Goal: Information Seeking & Learning: Learn about a topic

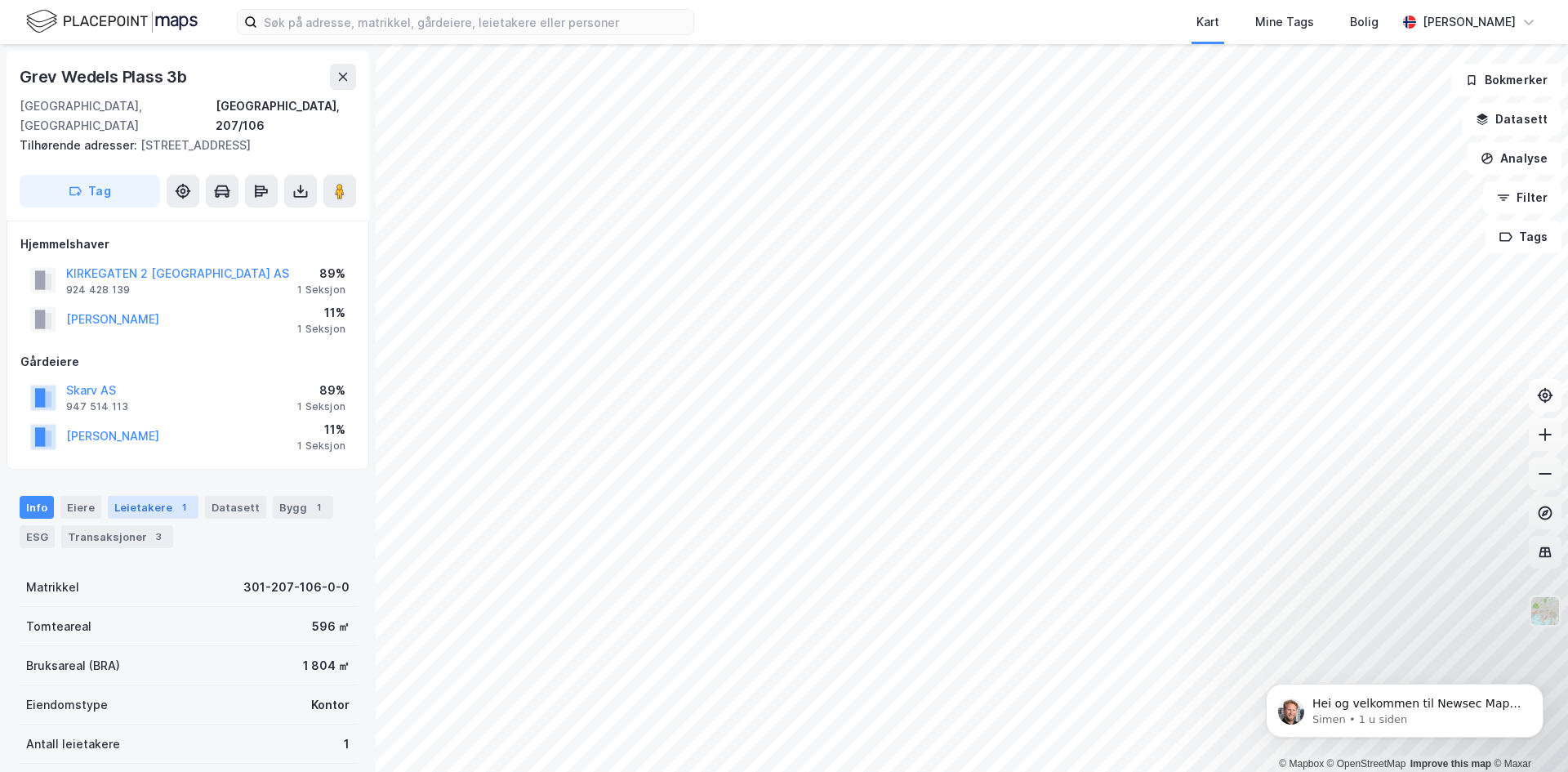
click at [138, 496] on div "Leietakere 1" at bounding box center [152, 508] width 90 height 23
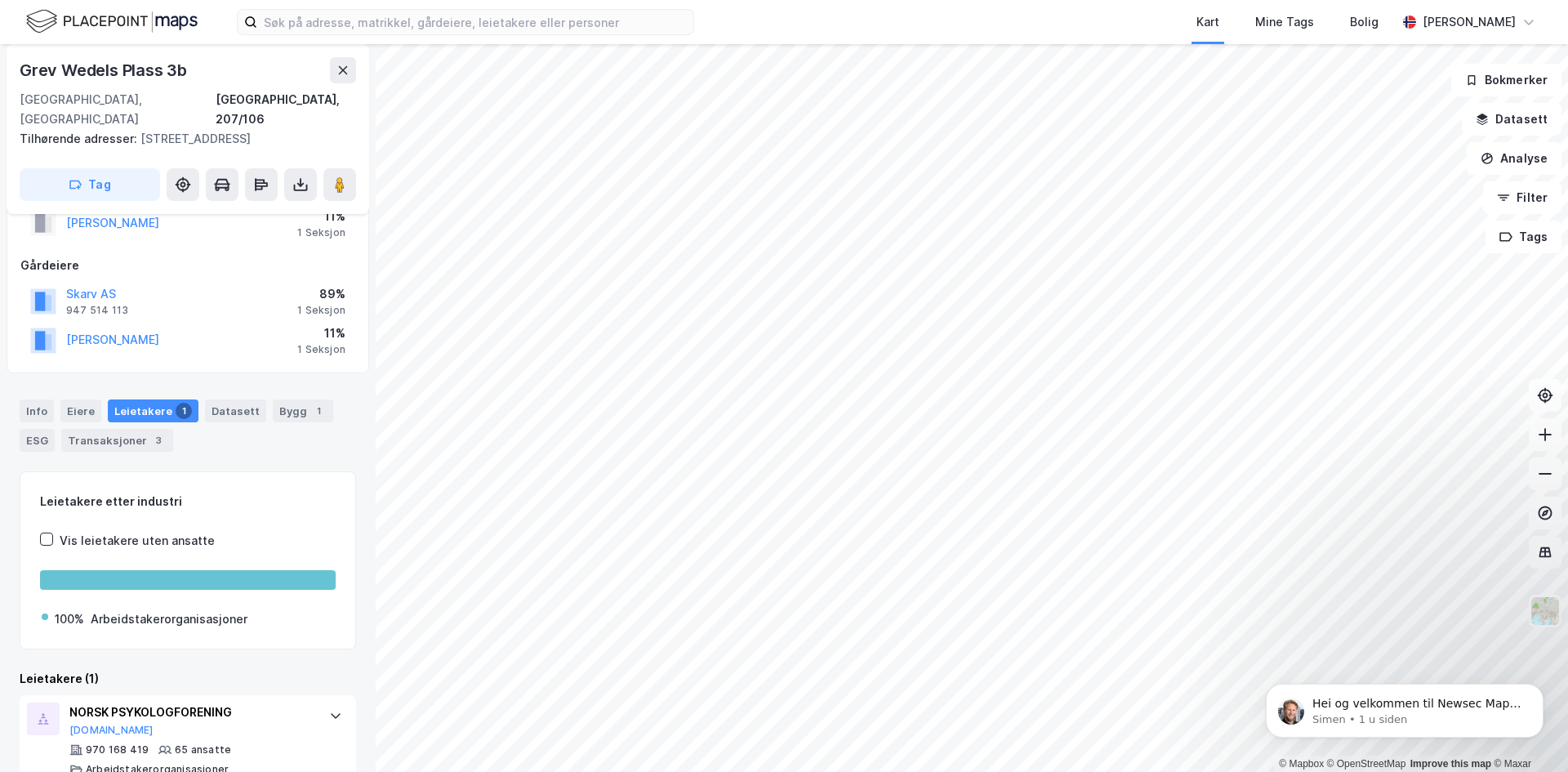
scroll to position [108, 0]
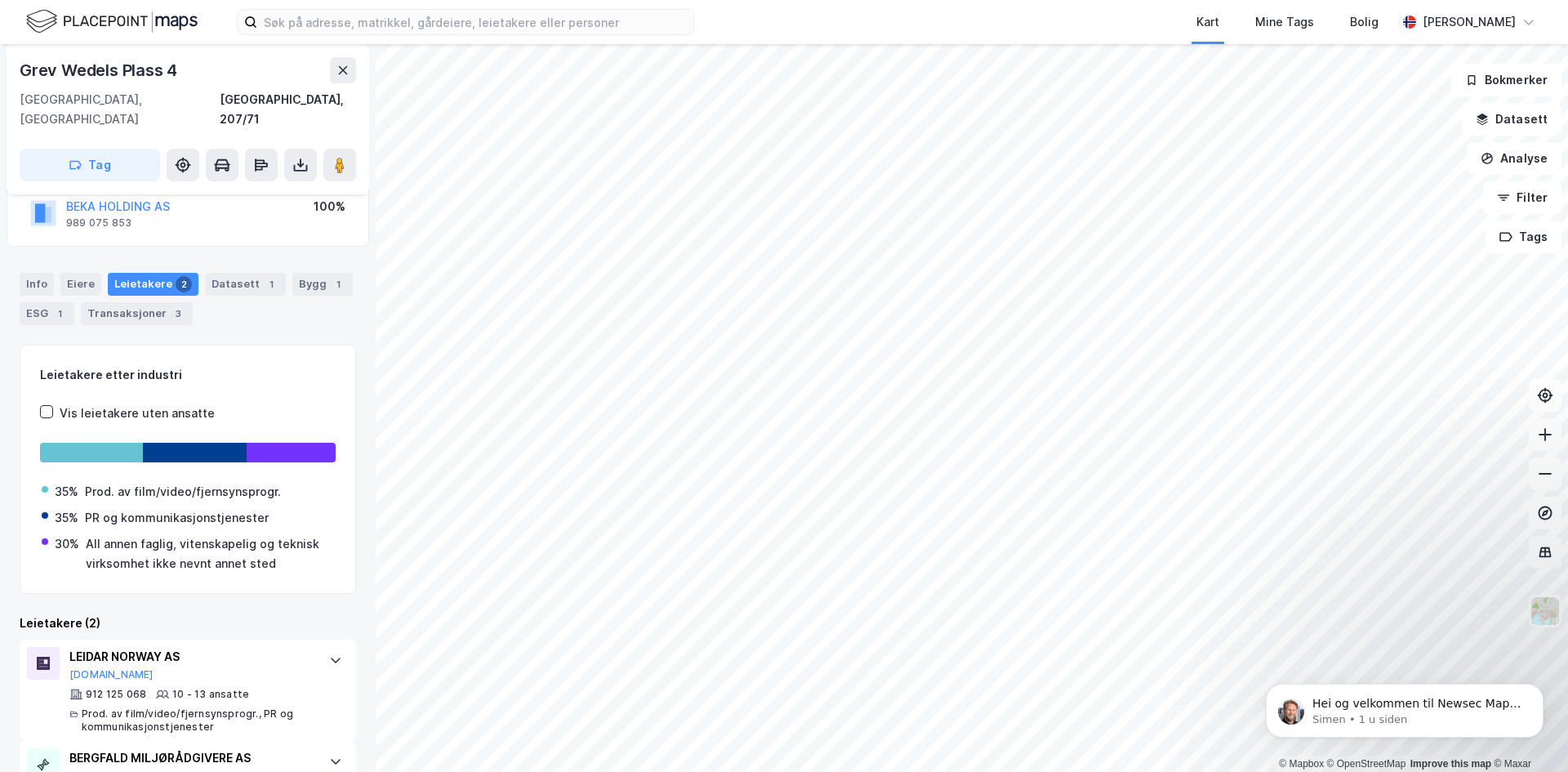
scroll to position [196, 0]
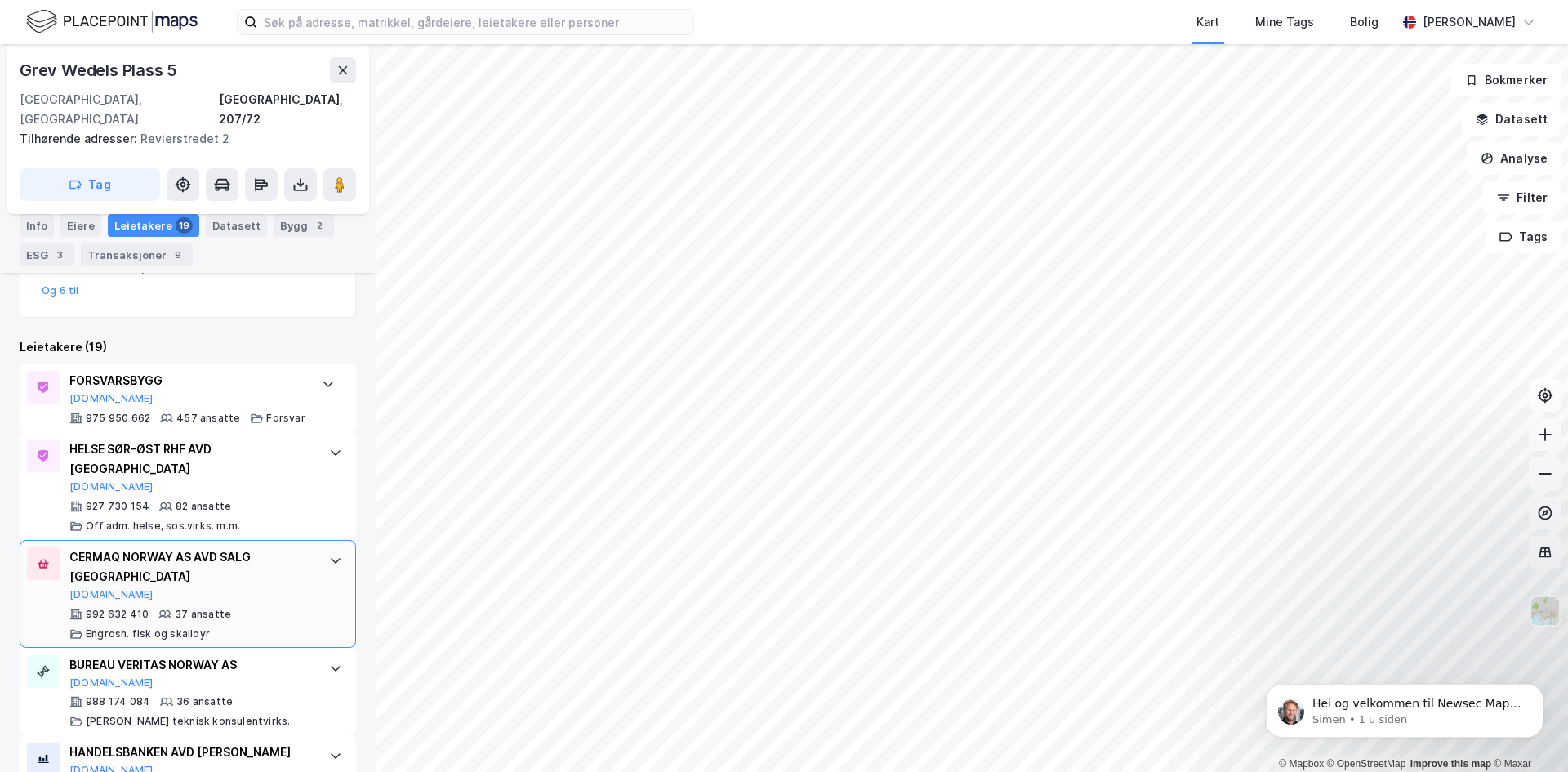
scroll to position [585, 0]
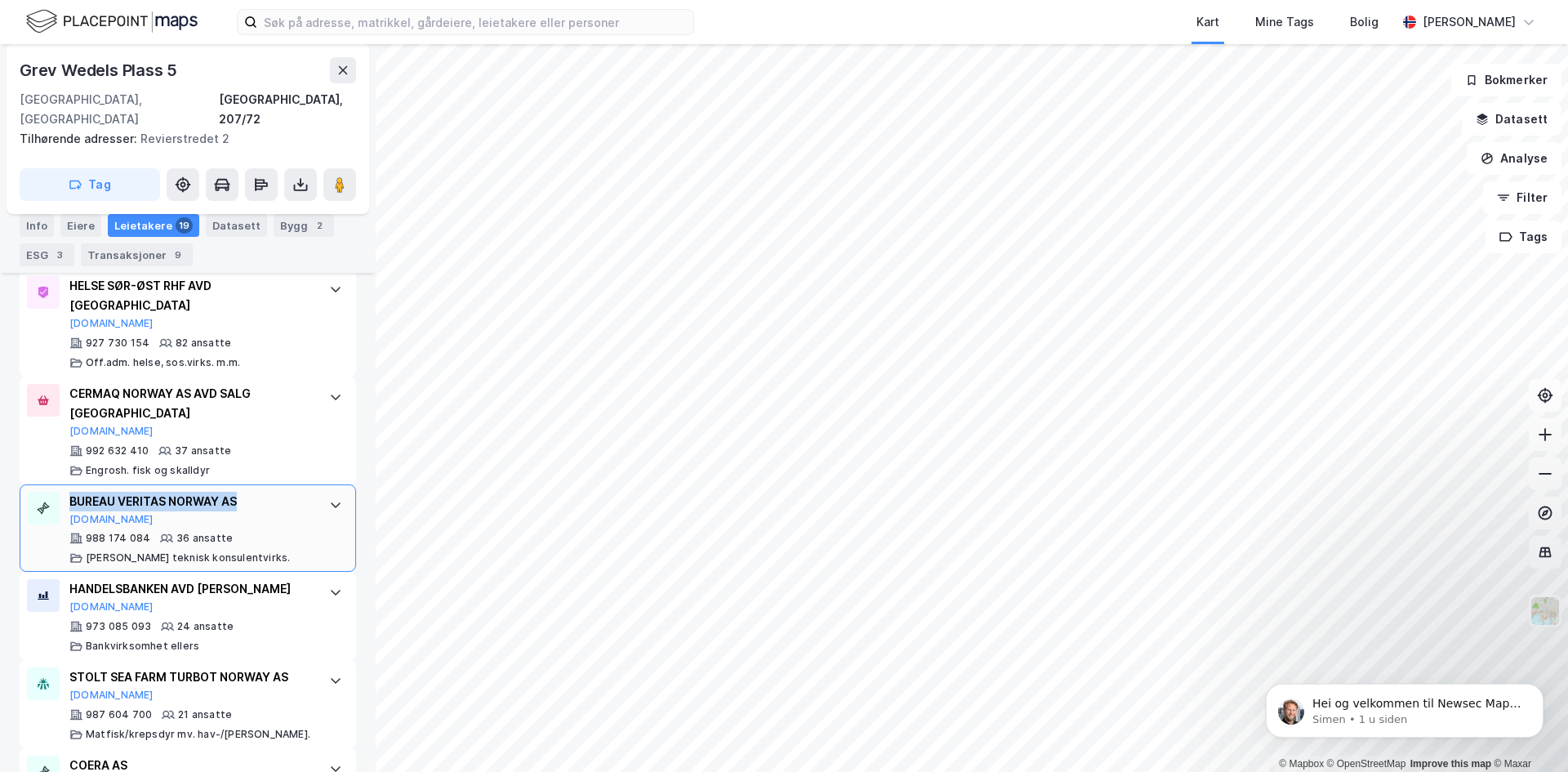
drag, startPoint x: 244, startPoint y: 442, endPoint x: 67, endPoint y: 444, distance: 177.0
click at [67, 485] on div "BUREAU VERITAS NORWAY AS [DOMAIN_NAME] 988 174 084 36 ansatte [PERSON_NAME] tek…" at bounding box center [188, 528] width 336 height 89
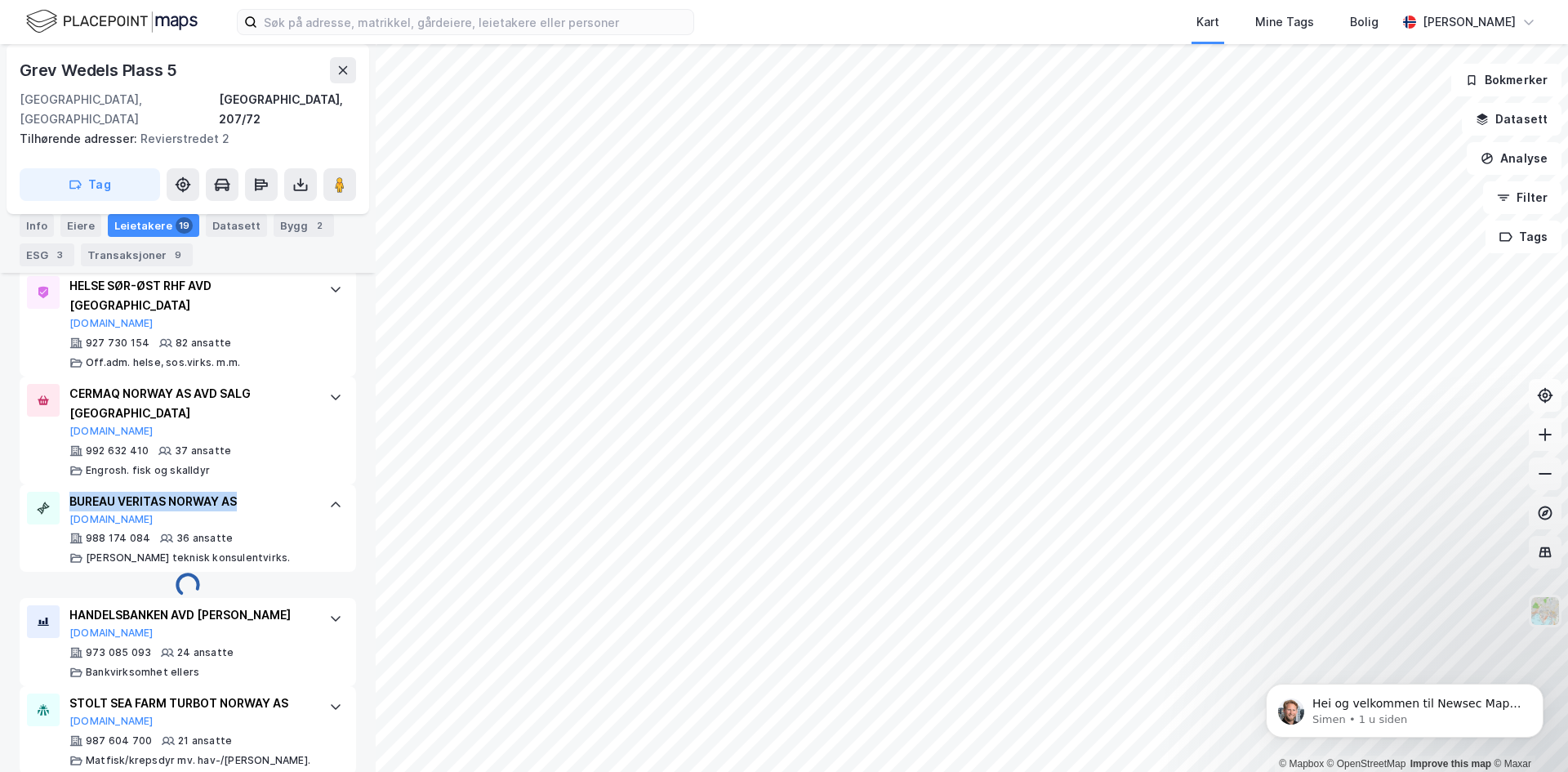
copy div "BUREAU VERITAS NORWAY AS"
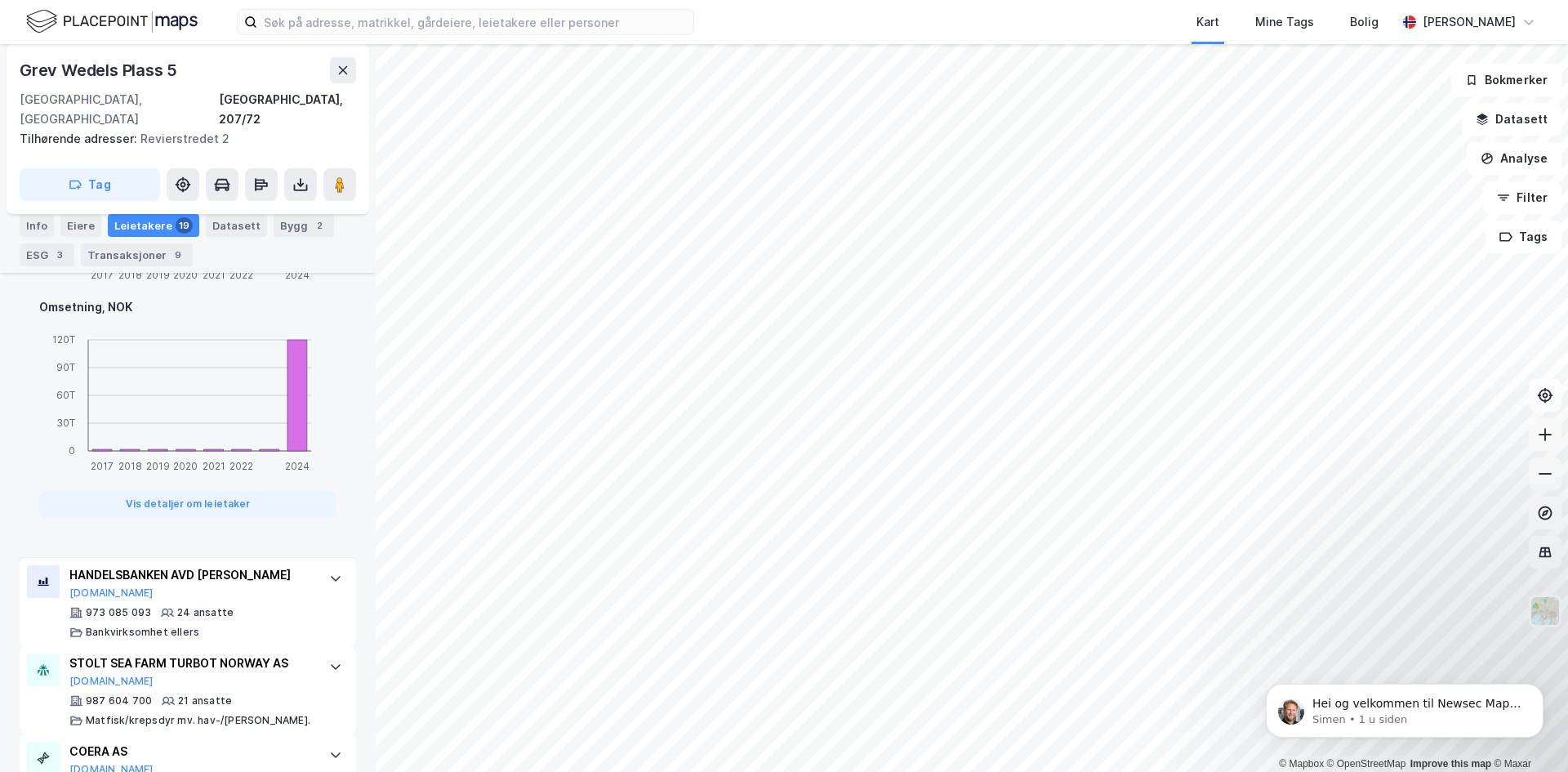
scroll to position [1238, 0]
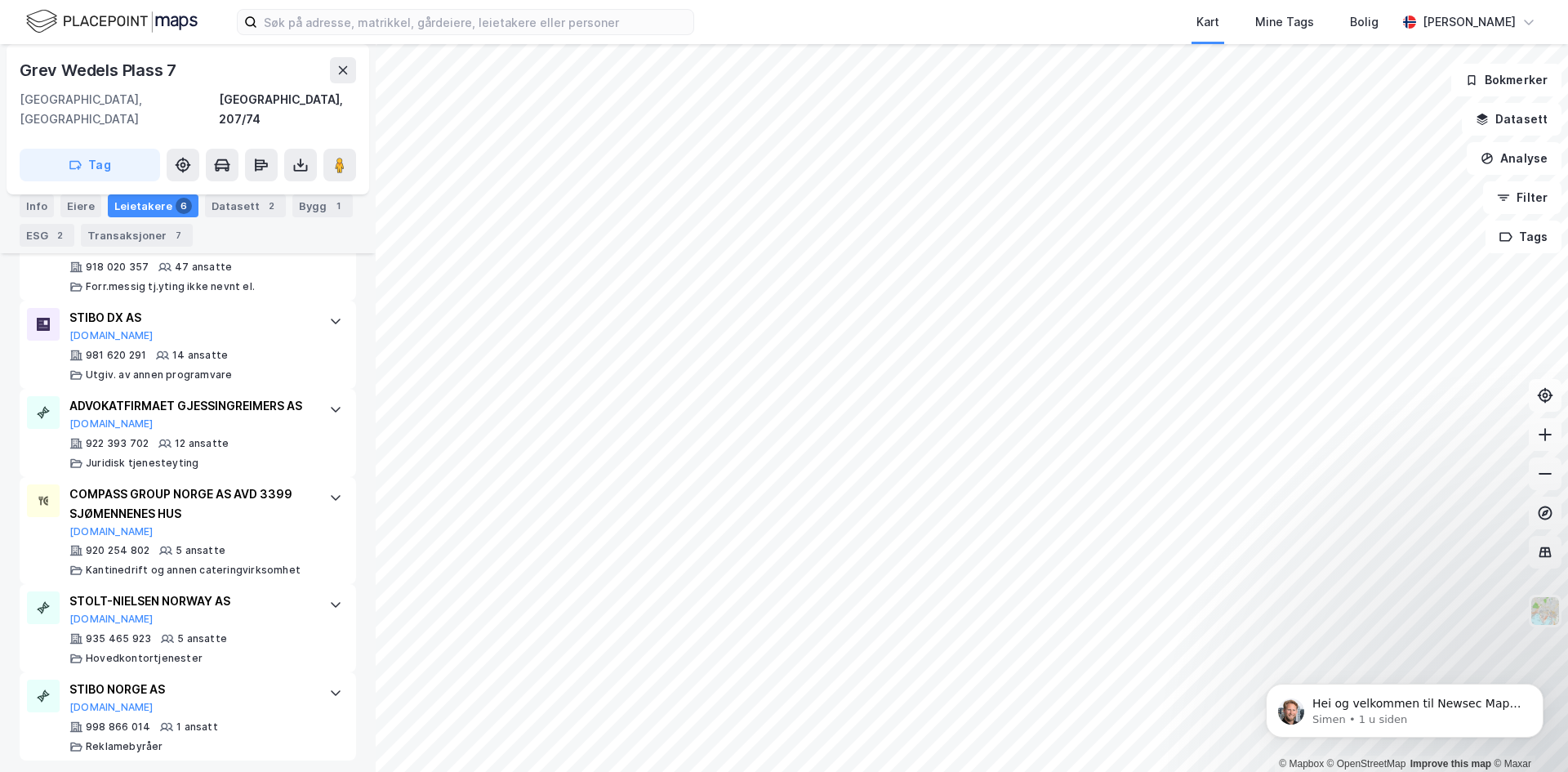
scroll to position [601, 0]
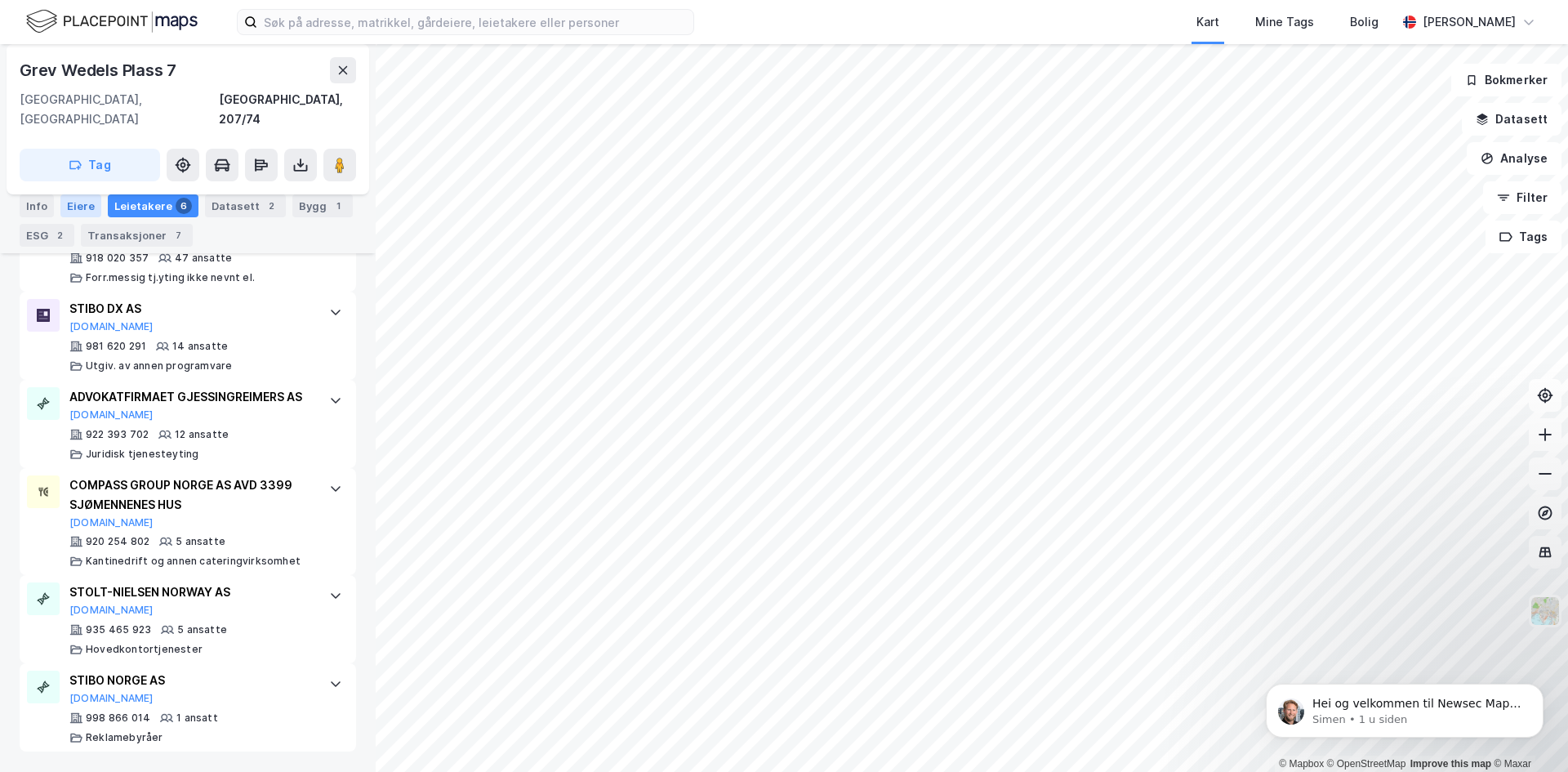
click at [92, 204] on div "Eiere" at bounding box center [80, 206] width 41 height 23
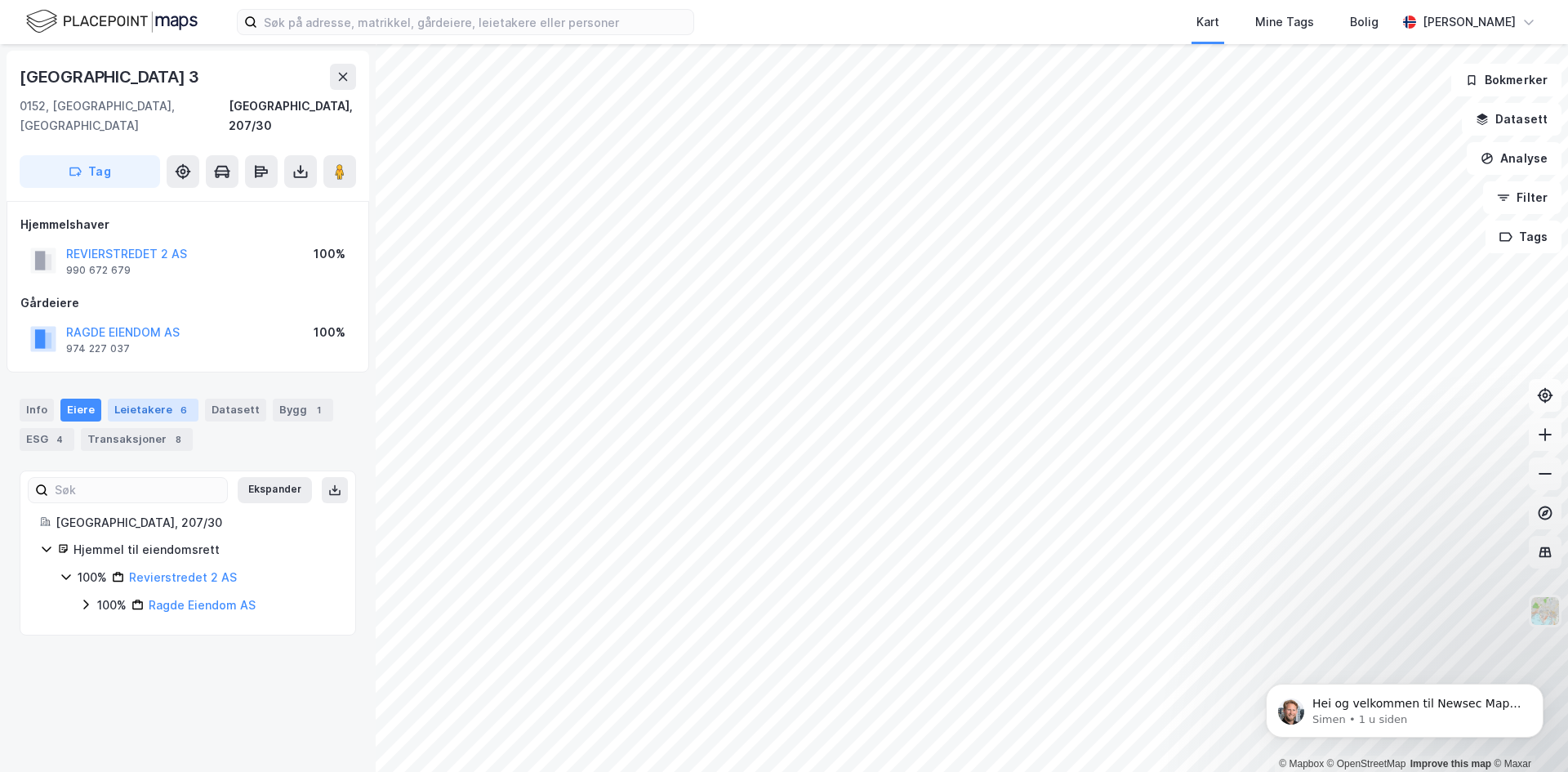
click at [150, 398] on div "Leietakere 6" at bounding box center [152, 410] width 90 height 23
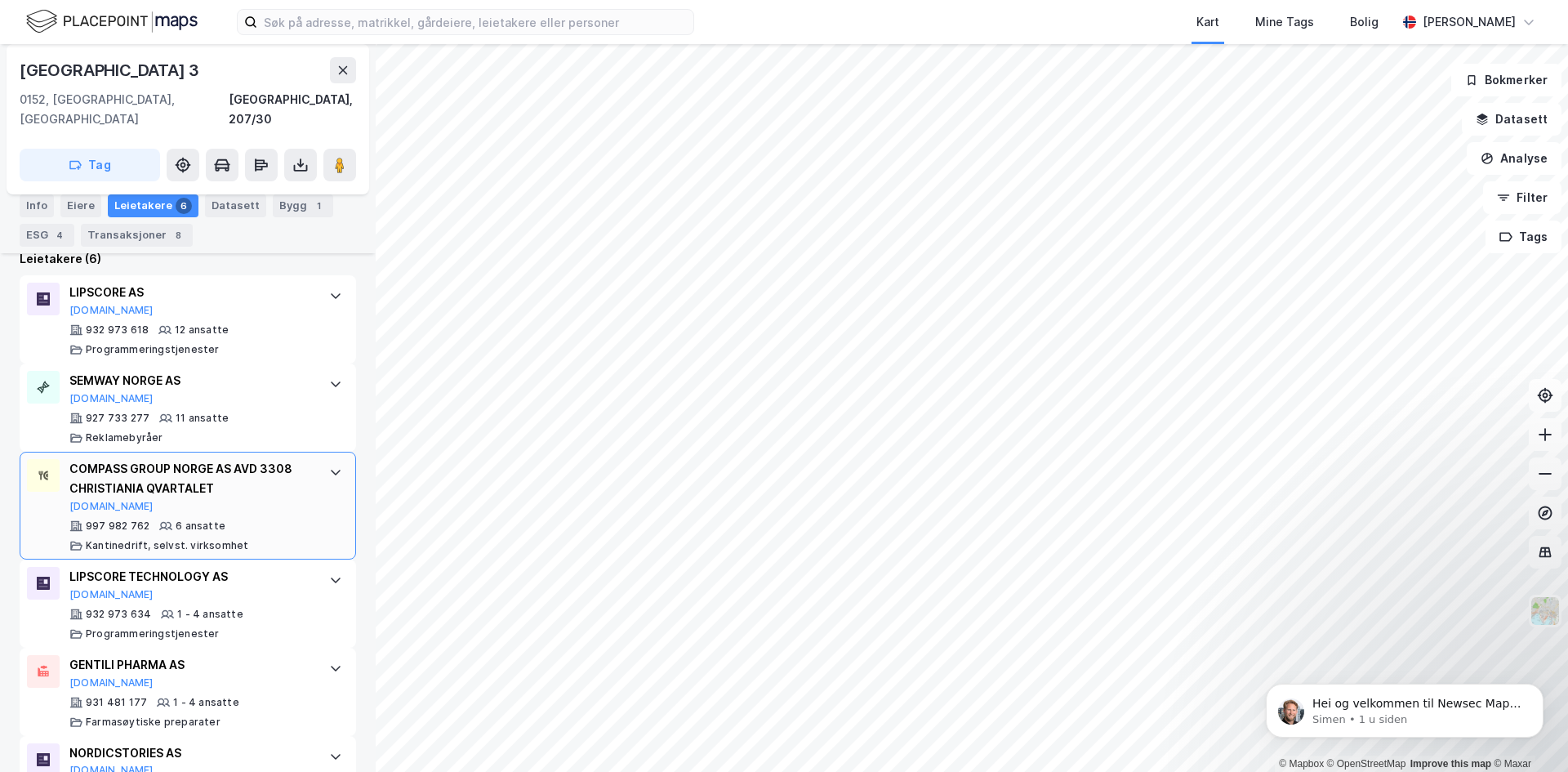
scroll to position [543, 0]
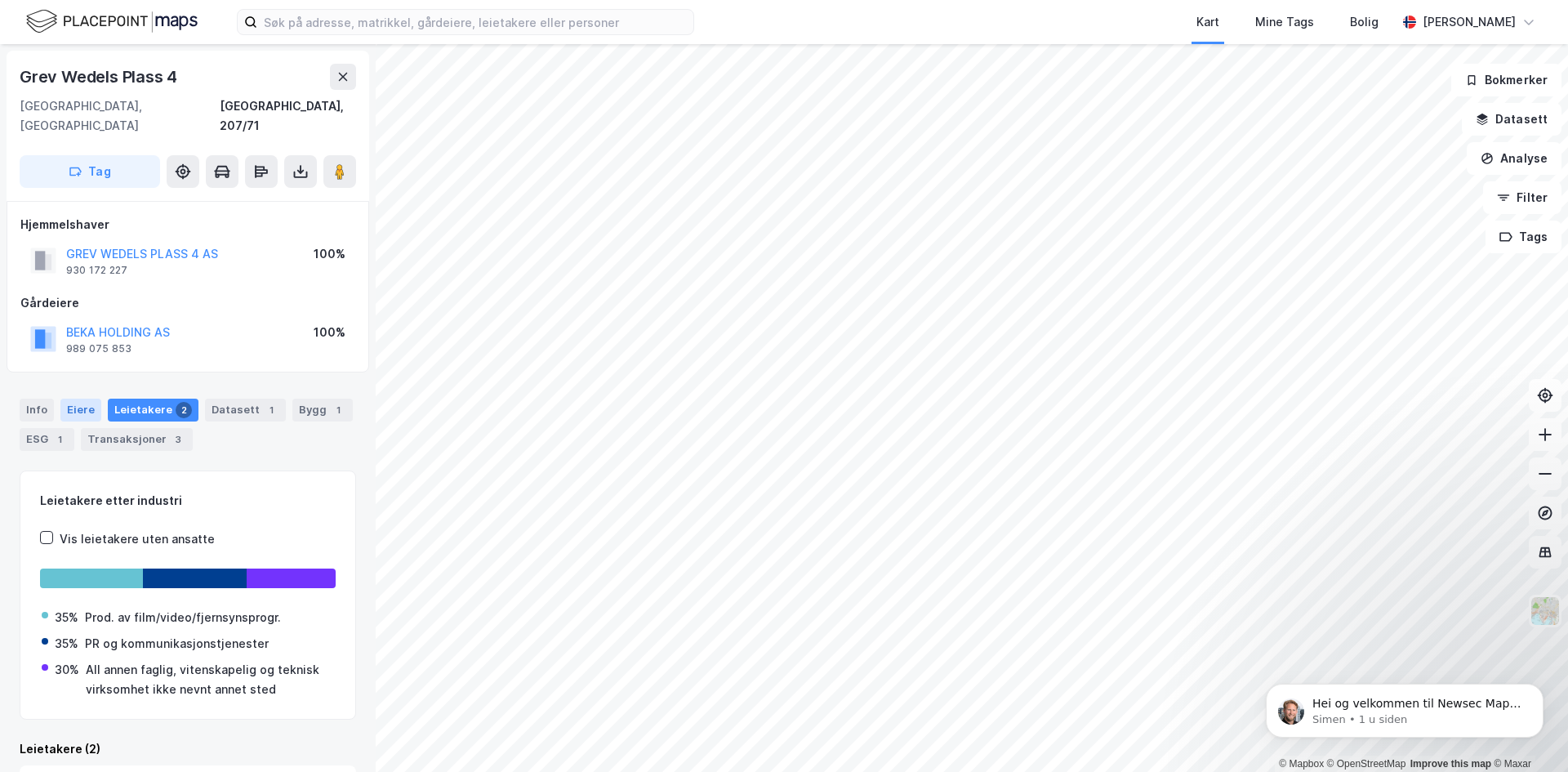
click at [89, 398] on div "Eiere" at bounding box center [80, 410] width 41 height 23
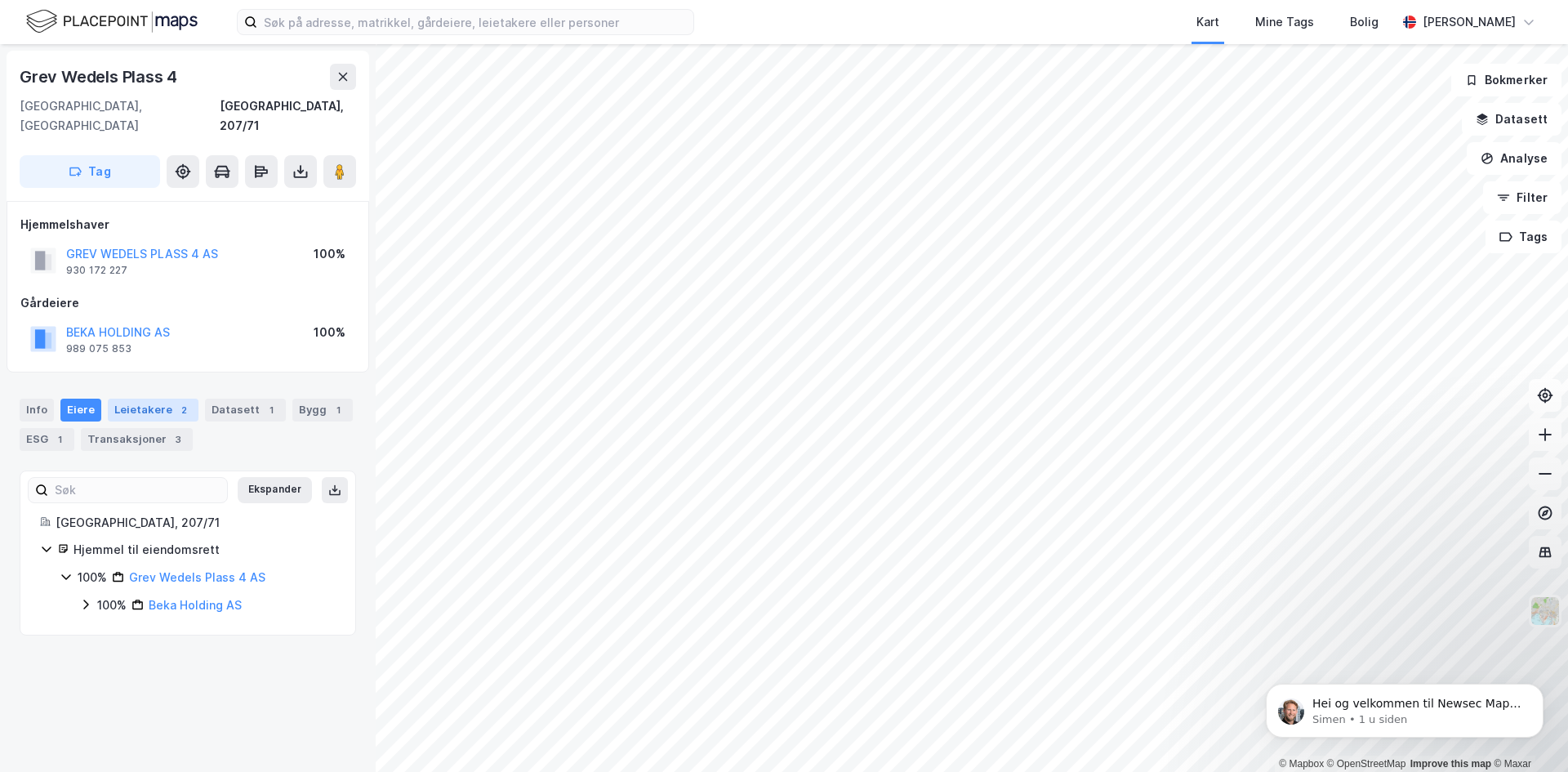
click at [138, 398] on div "Leietakere 2" at bounding box center [152, 410] width 90 height 23
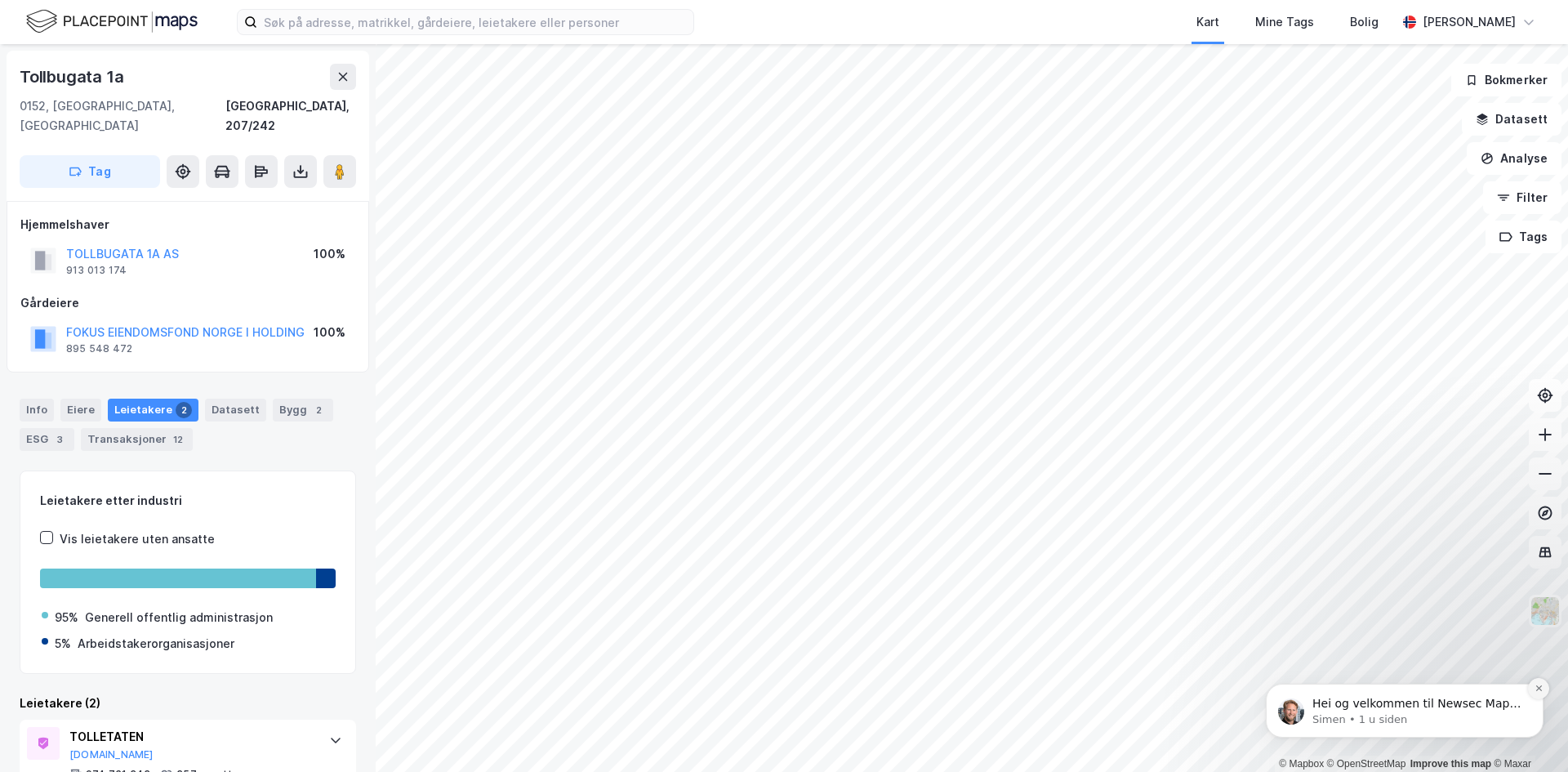
click at [1540, 687] on icon "Dismiss notification" at bounding box center [1539, 688] width 9 height 9
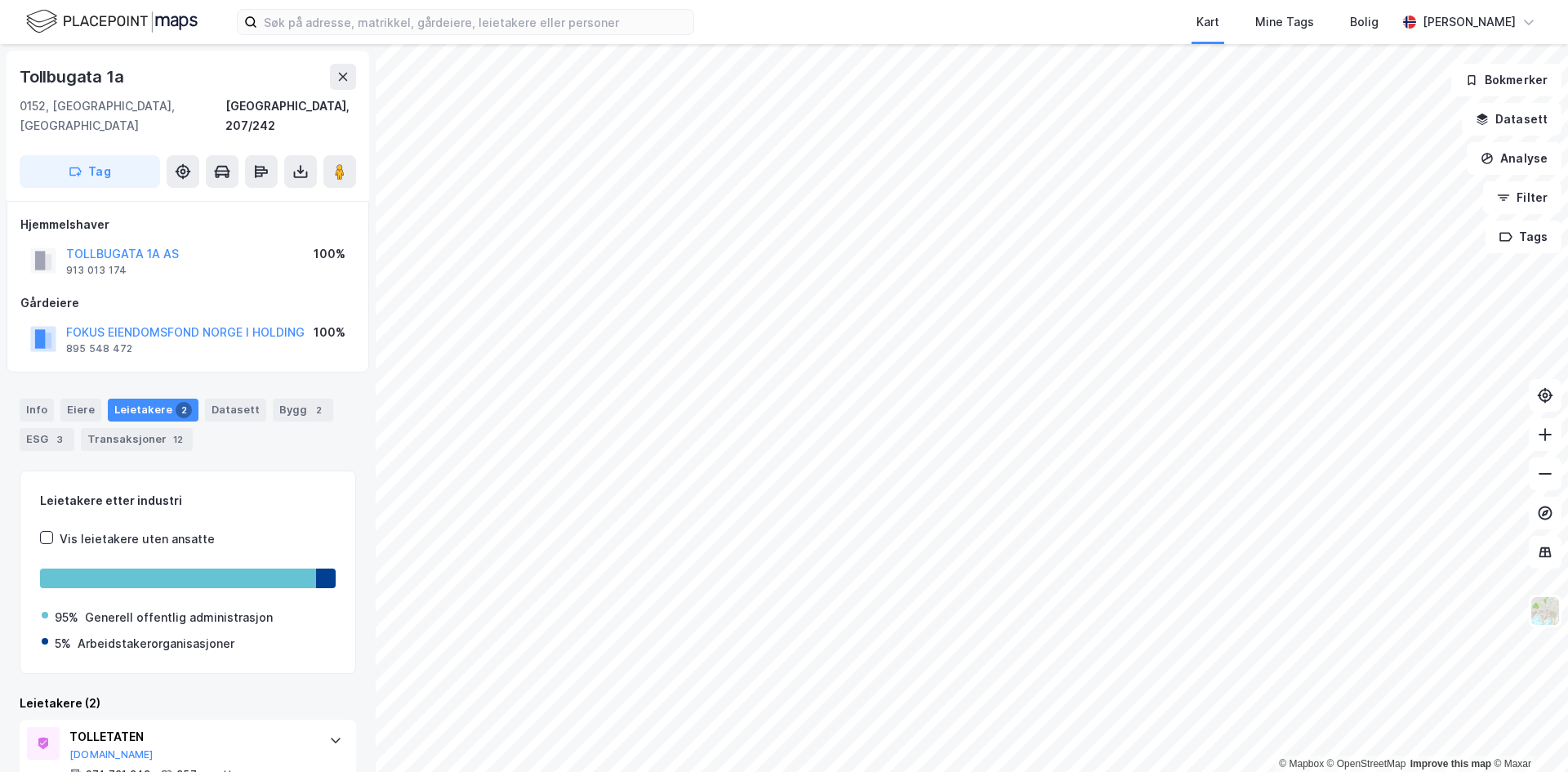
click at [440, 771] on html "Kart Mine Tags Bolig [PERSON_NAME][GEOGRAPHIC_DATA] © Mapbox © OpenStreetMap Im…" at bounding box center [784, 386] width 1568 height 772
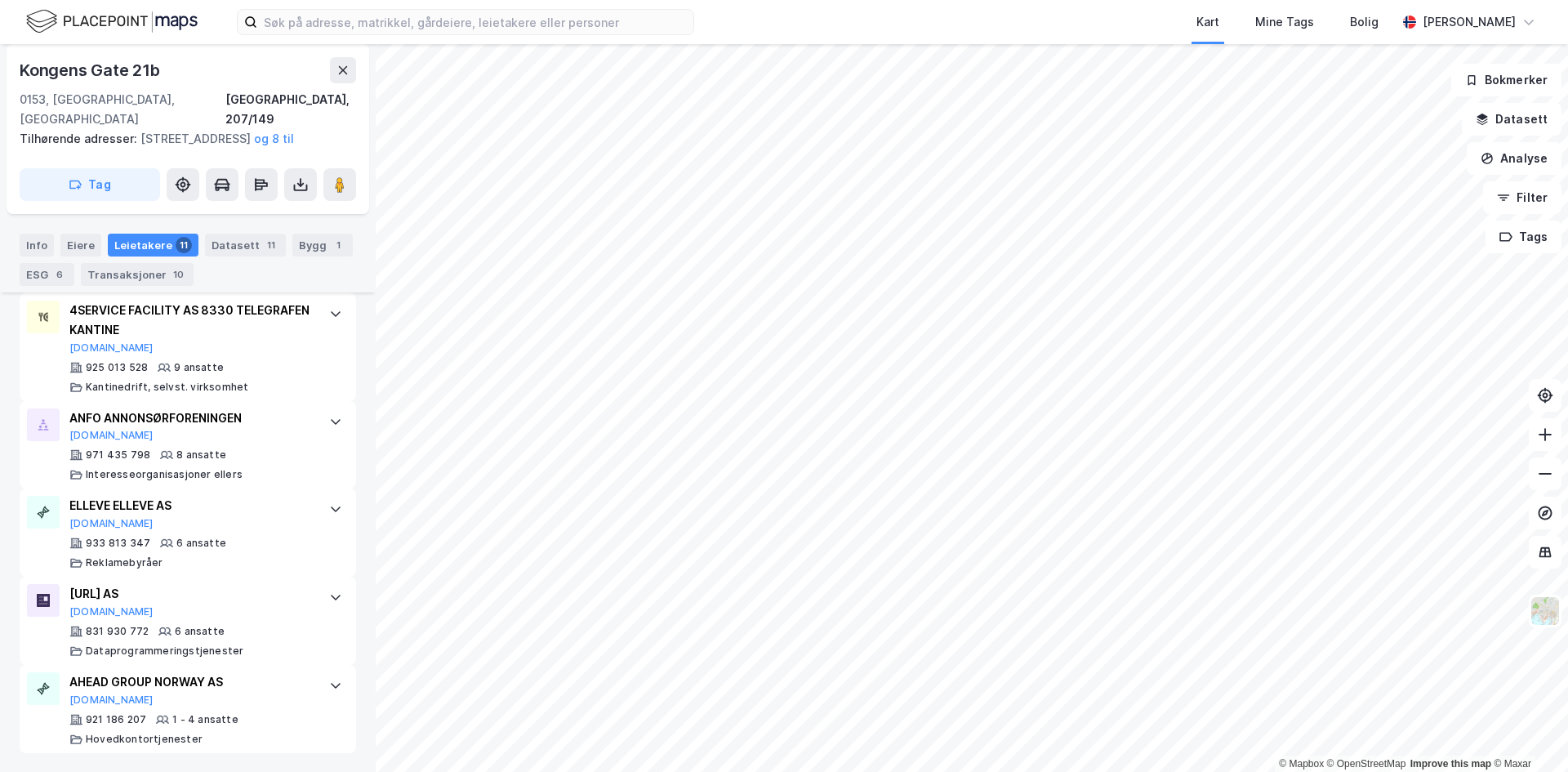
scroll to position [1023, 0]
